Goal: Navigation & Orientation: Find specific page/section

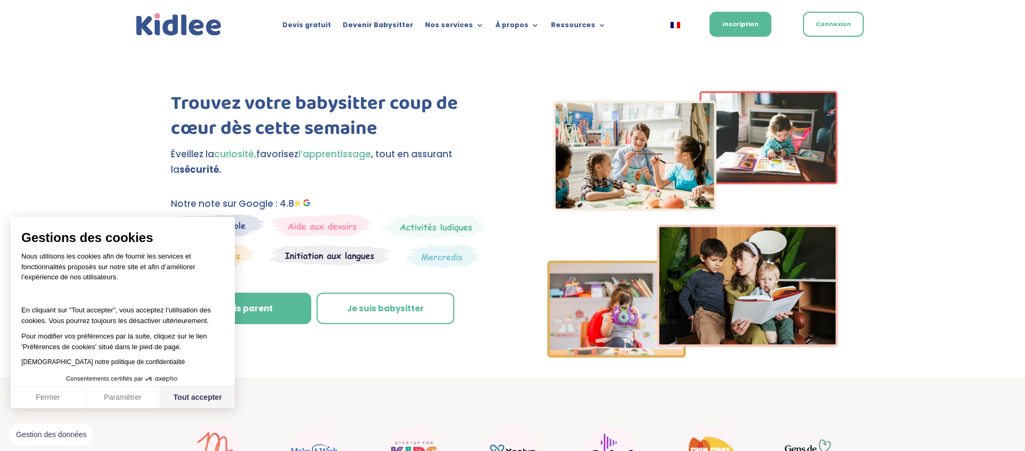
click at [207, 388] on button "Tout accepter" at bounding box center [197, 398] width 75 height 22
checkbox input "true"
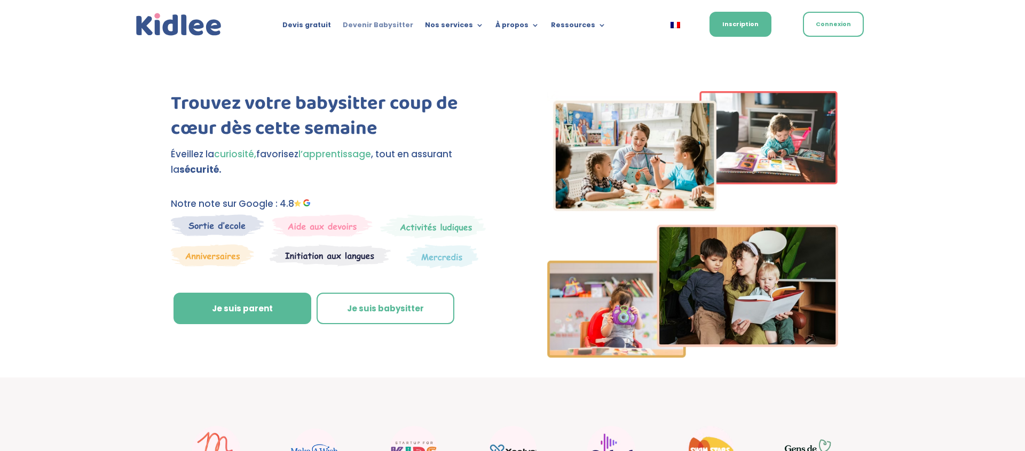
click at [377, 22] on link "Devenir Babysitter" at bounding box center [378, 27] width 70 height 12
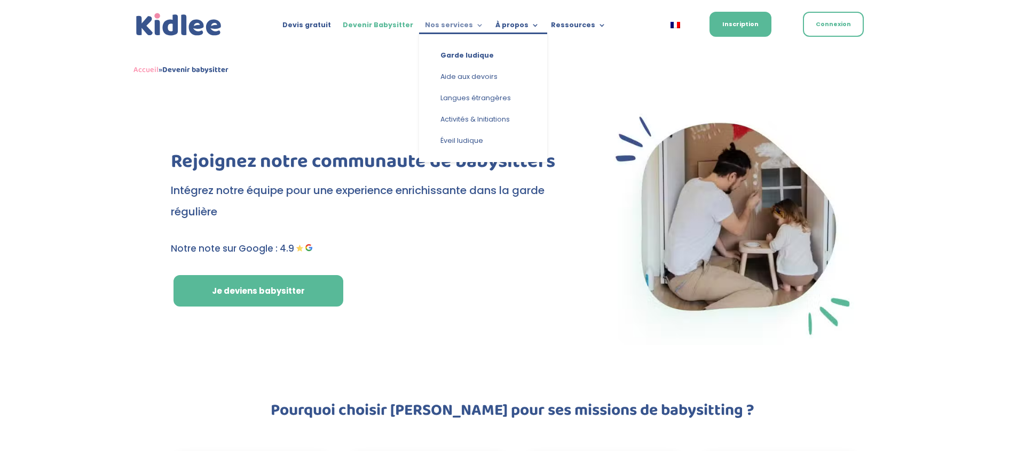
click at [447, 24] on link "Nos services" at bounding box center [454, 27] width 59 height 12
click at [464, 77] on link "Aide aux devoirs" at bounding box center [483, 76] width 107 height 21
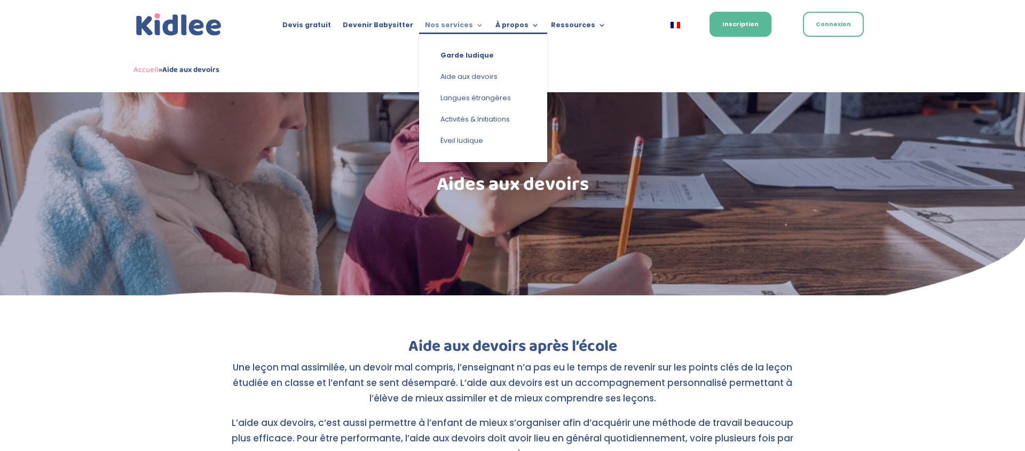
click at [426, 25] on link "Nos services" at bounding box center [454, 27] width 59 height 12
click at [448, 110] on link "Activités & Initiations" at bounding box center [483, 119] width 107 height 21
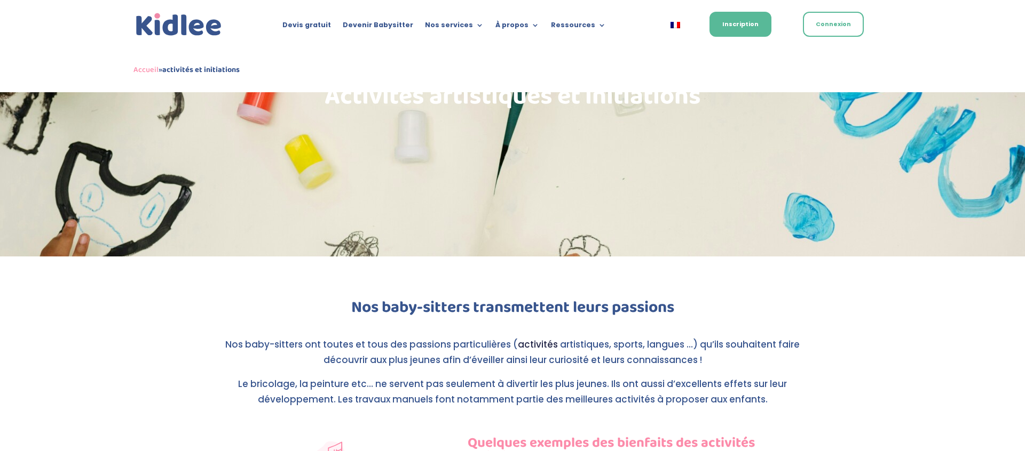
scroll to position [100, 0]
